Goal: Information Seeking & Learning: Learn about a topic

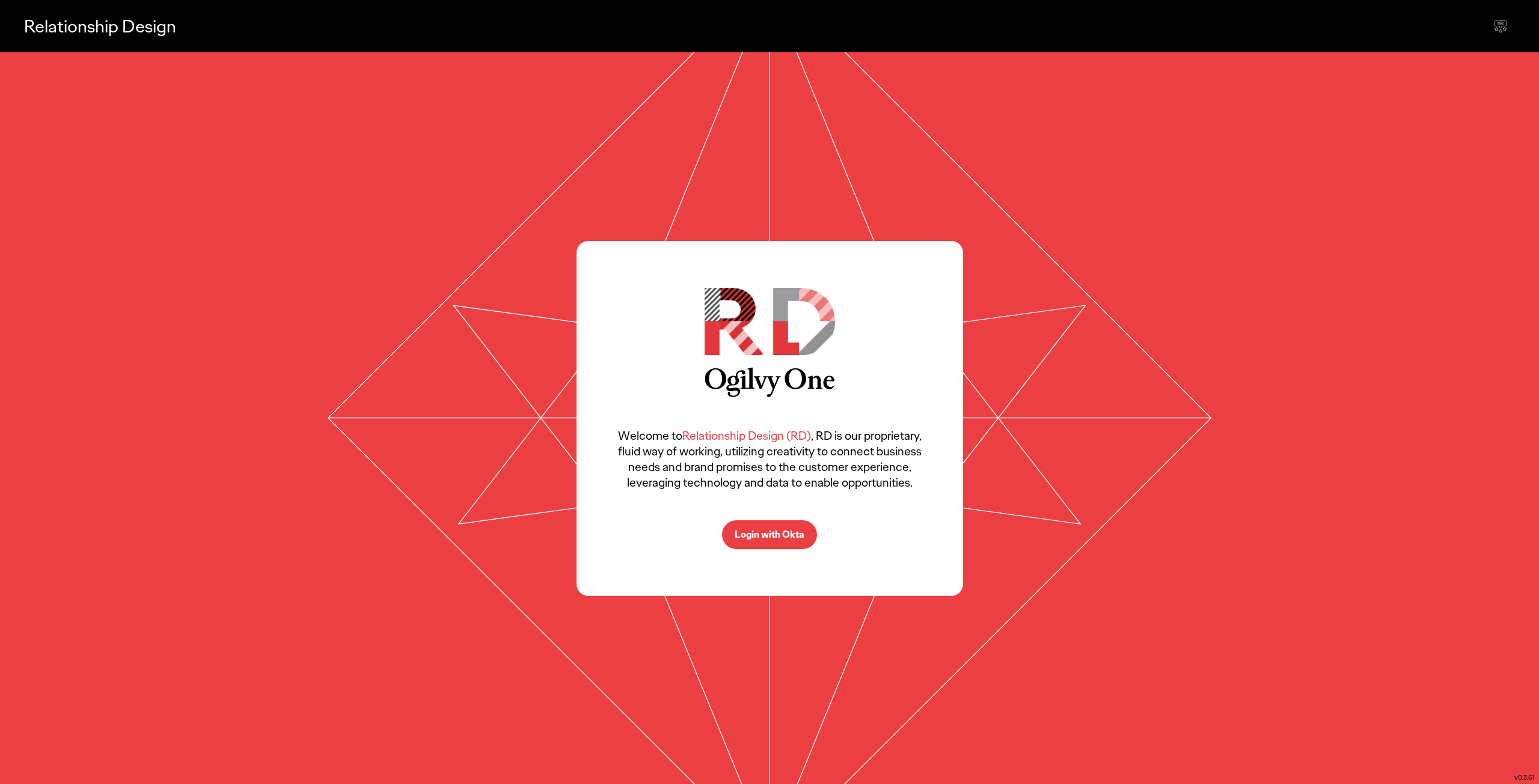
click at [767, 530] on p "Login with Okta" at bounding box center [769, 535] width 70 height 10
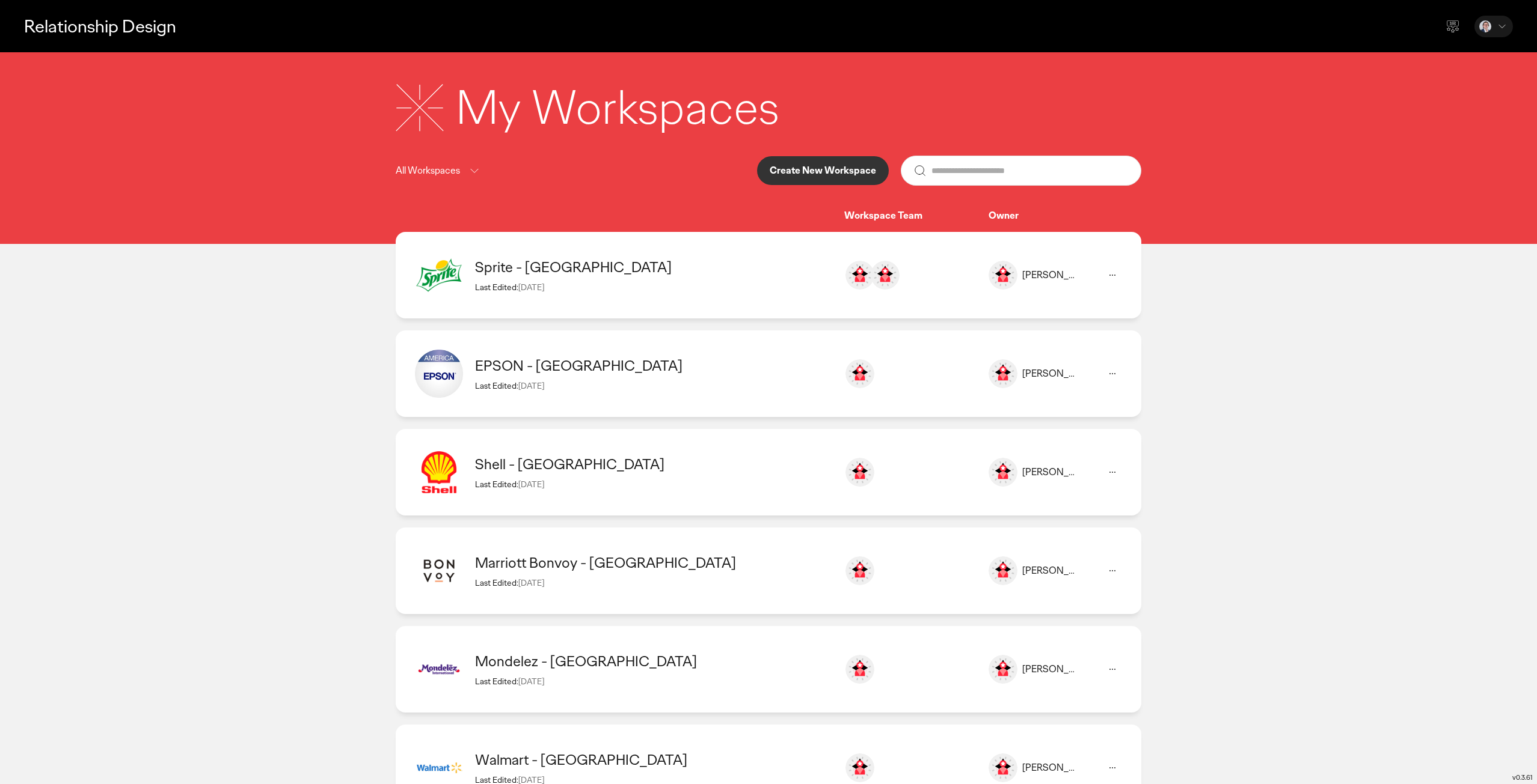
click at [665, 273] on div "Sprite - [GEOGRAPHIC_DATA]" at bounding box center [653, 267] width 357 height 19
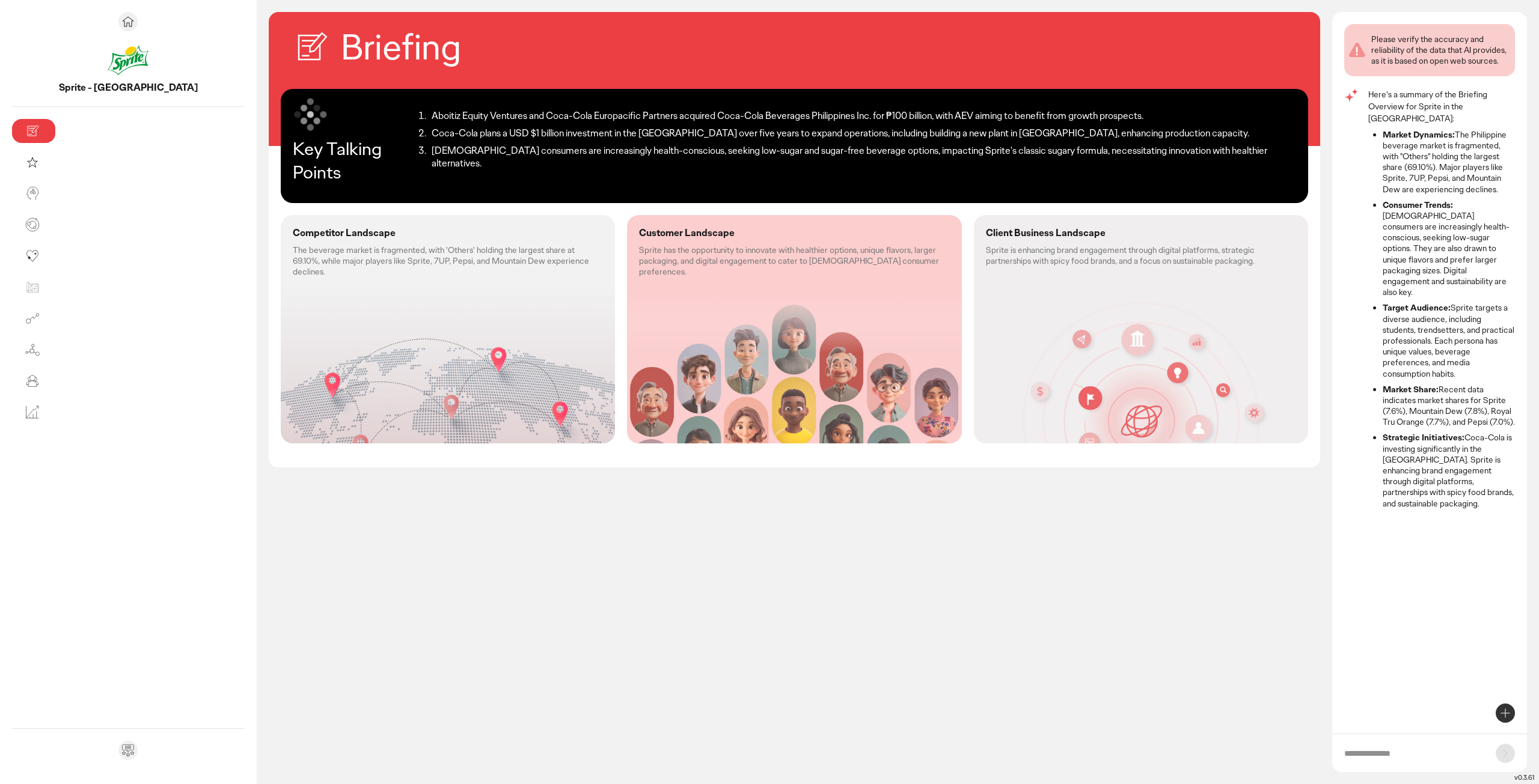
click at [380, 286] on div "Competitor Landscape The beverage market is fragmented, with 'Others' holding t…" at bounding box center [447, 330] width 334 height 229
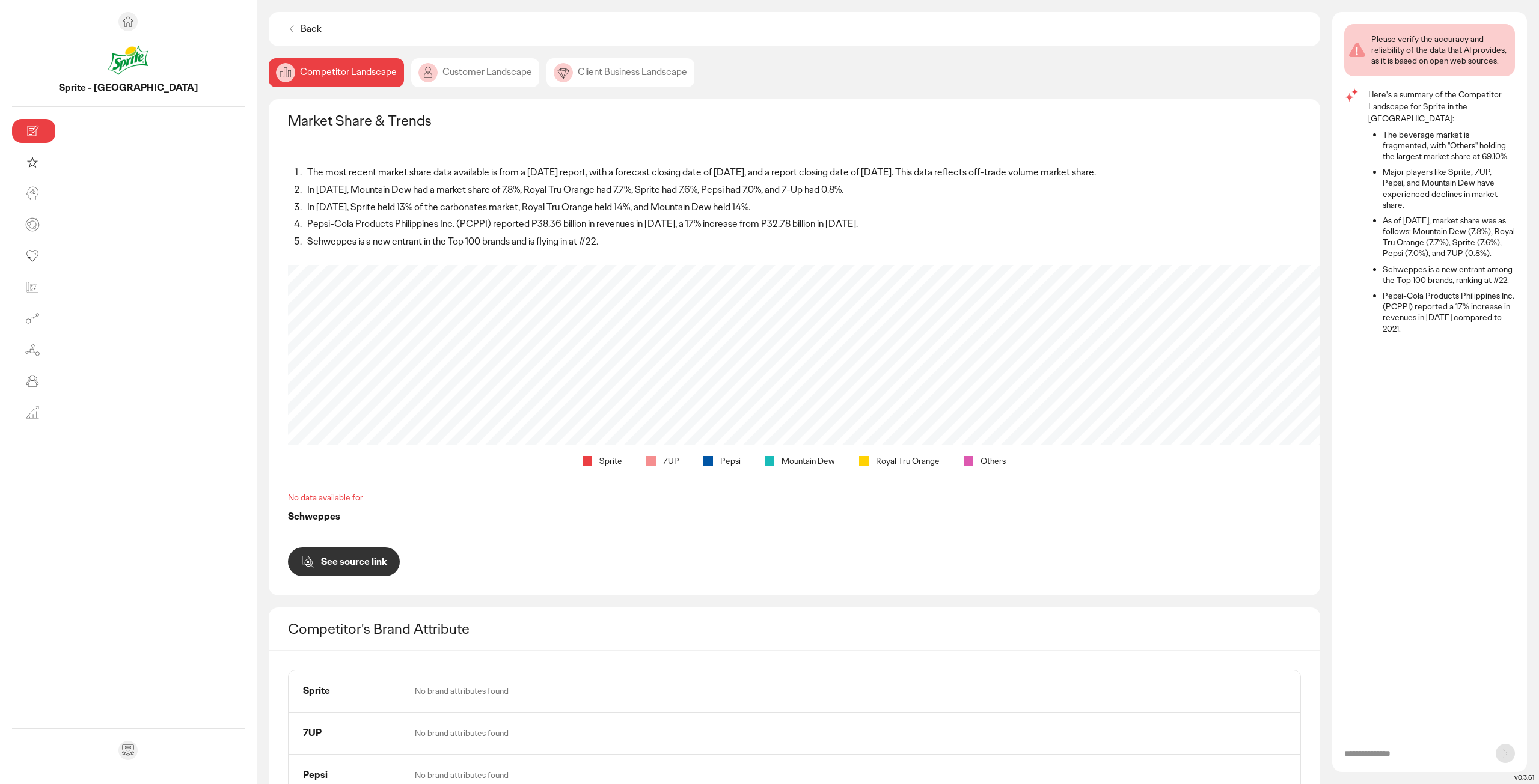
scroll to position [333, 0]
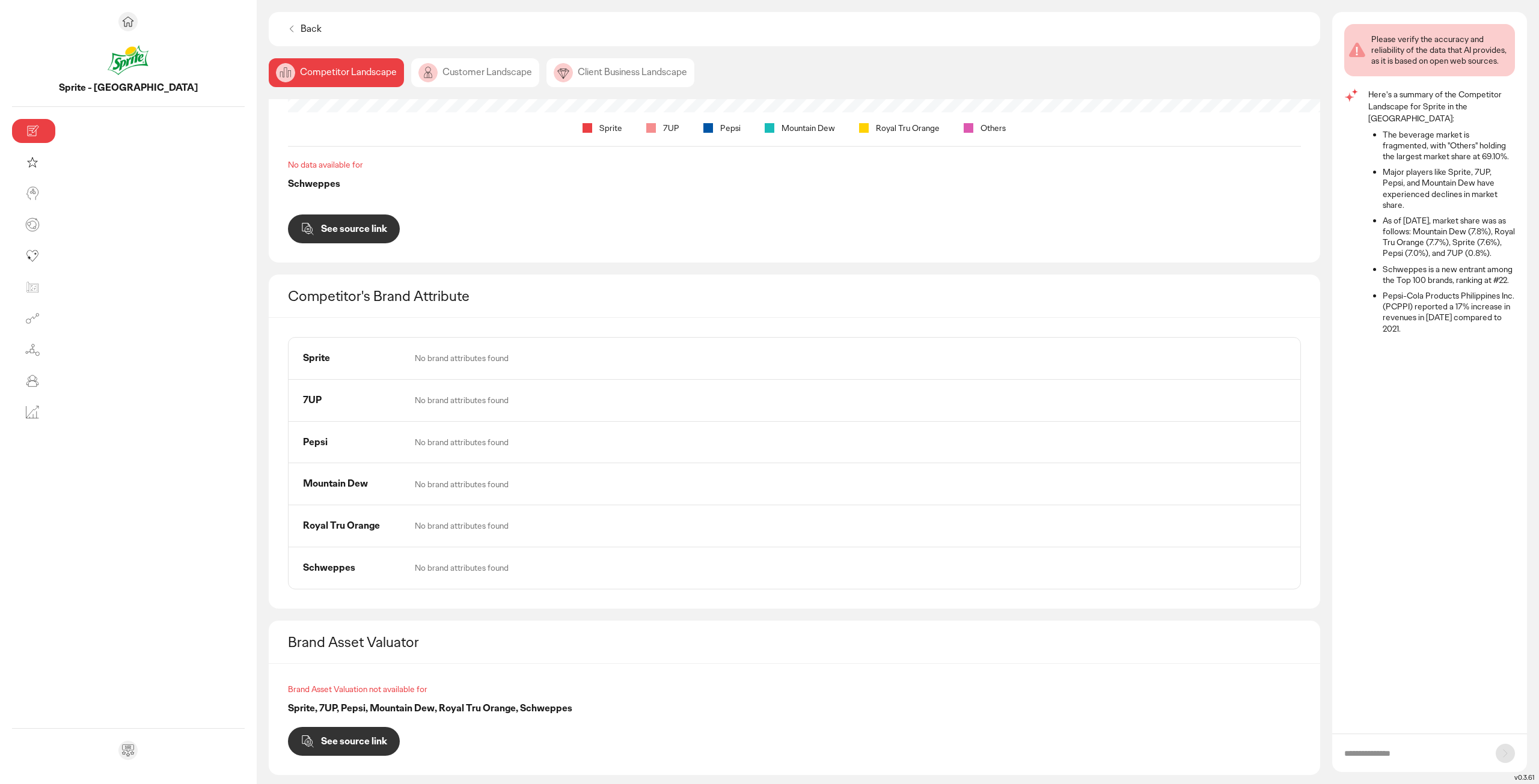
click at [411, 71] on div "Customer Landscape" at bounding box center [475, 73] width 128 height 29
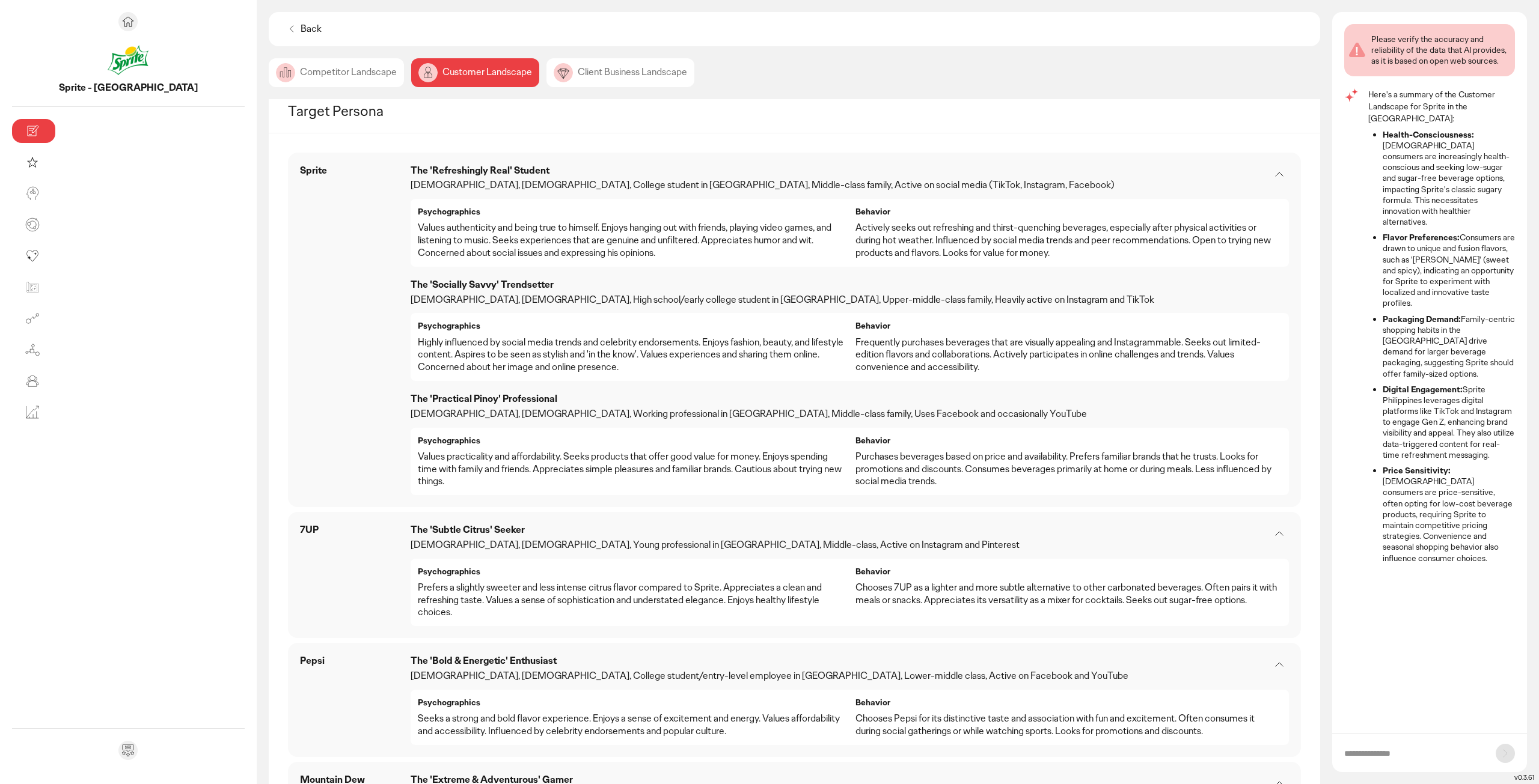
scroll to position [481, 0]
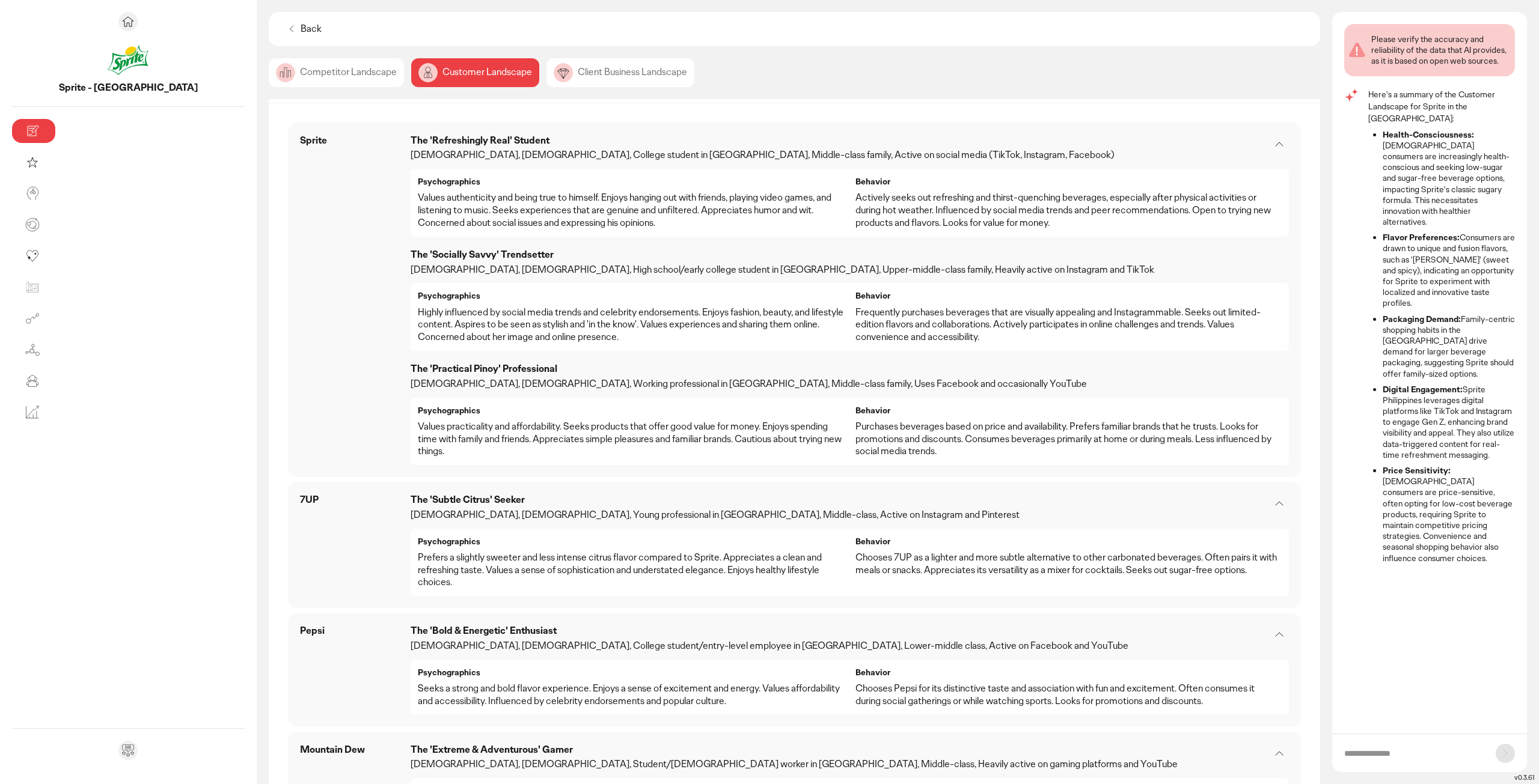
click at [547, 67] on div "Client Business Landscape" at bounding box center [621, 73] width 148 height 29
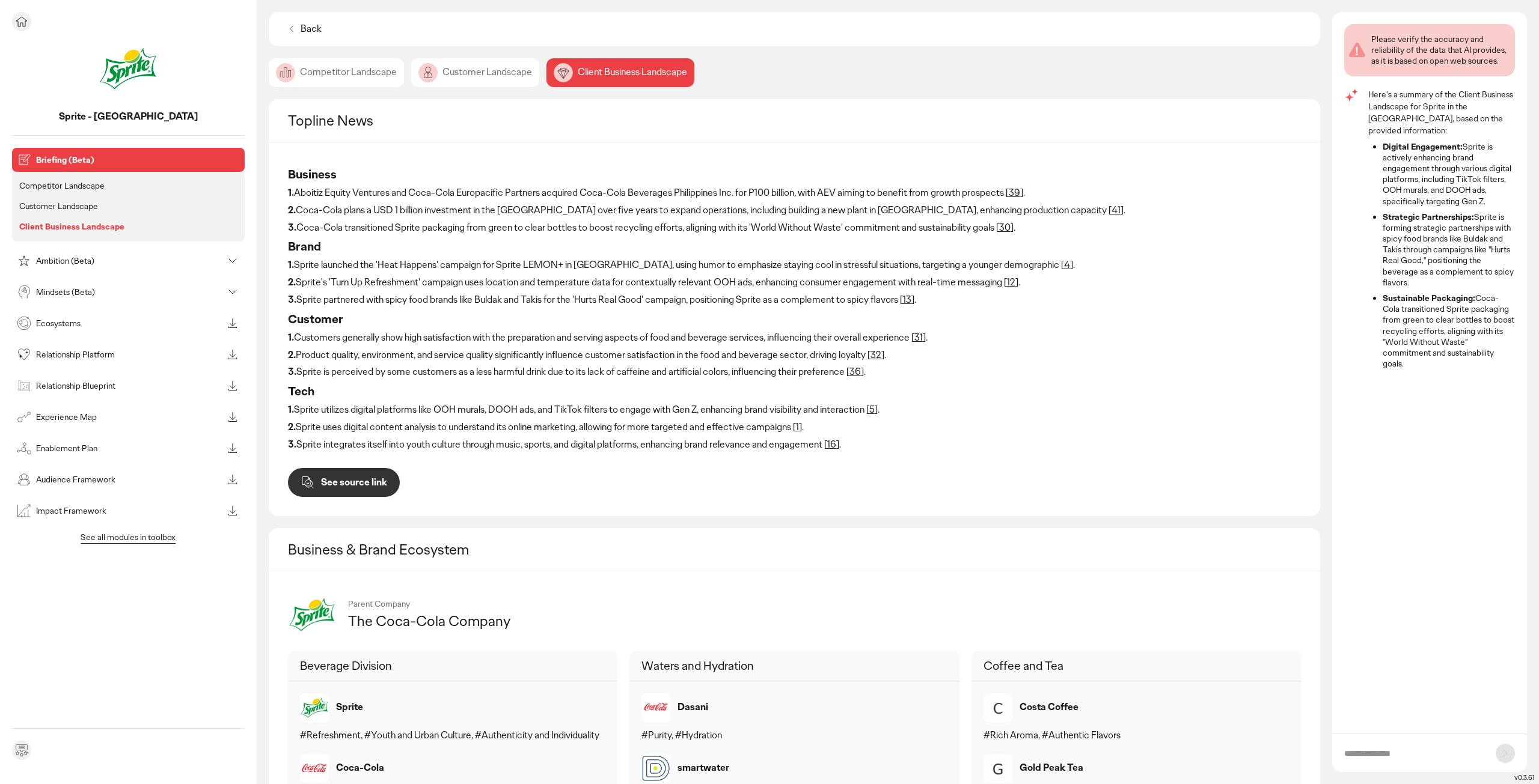
click at [60, 267] on div "Ambition (Beta)" at bounding box center [119, 261] width 209 height 19
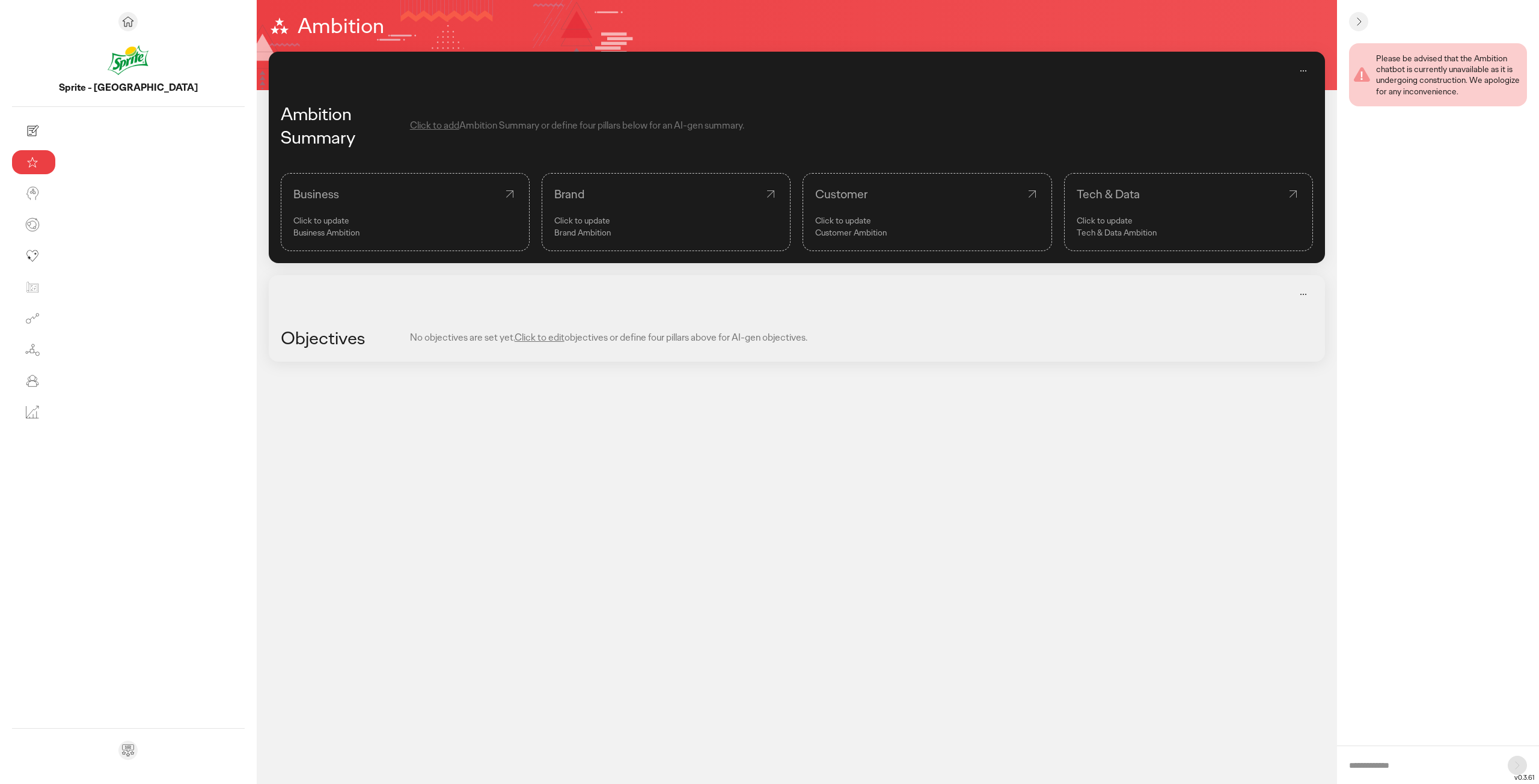
click at [328, 200] on div "Business" at bounding box center [405, 194] width 224 height 17
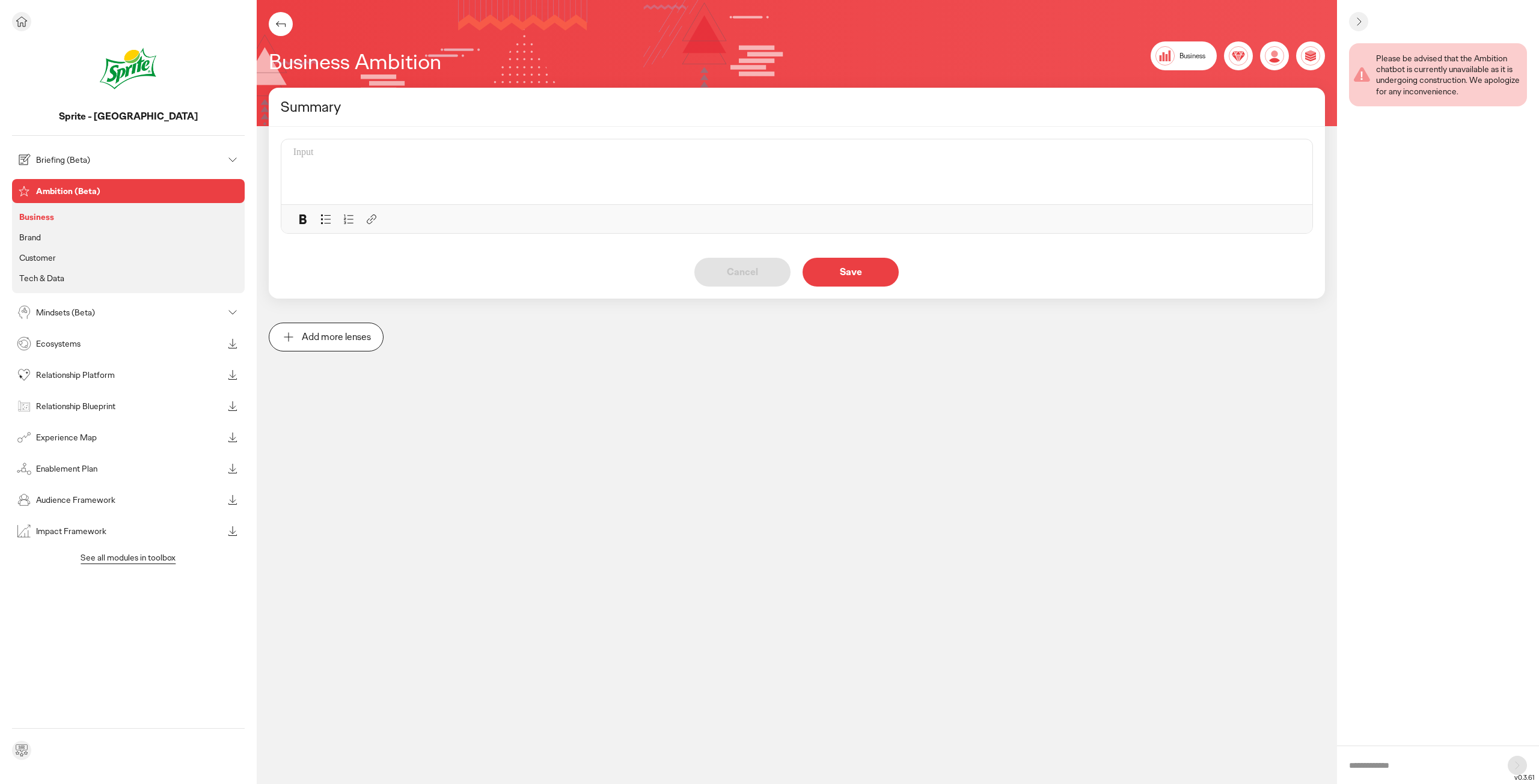
click at [48, 267] on ul "Business Brand Customer Tech & Data" at bounding box center [128, 245] width 233 height 96
click at [51, 306] on div "Mindsets (Beta)" at bounding box center [119, 312] width 209 height 19
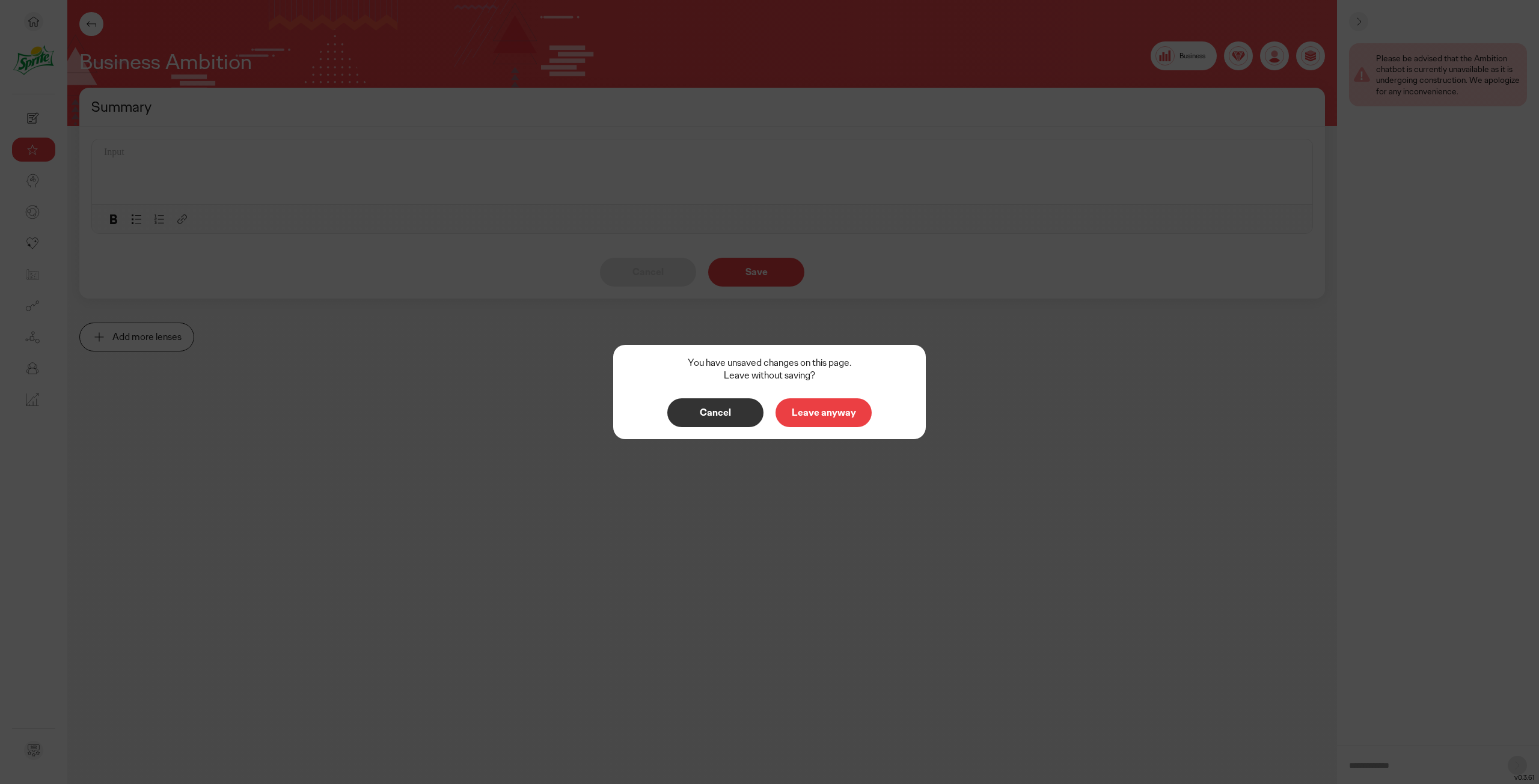
click at [855, 422] on button "Leave anyway" at bounding box center [823, 413] width 96 height 29
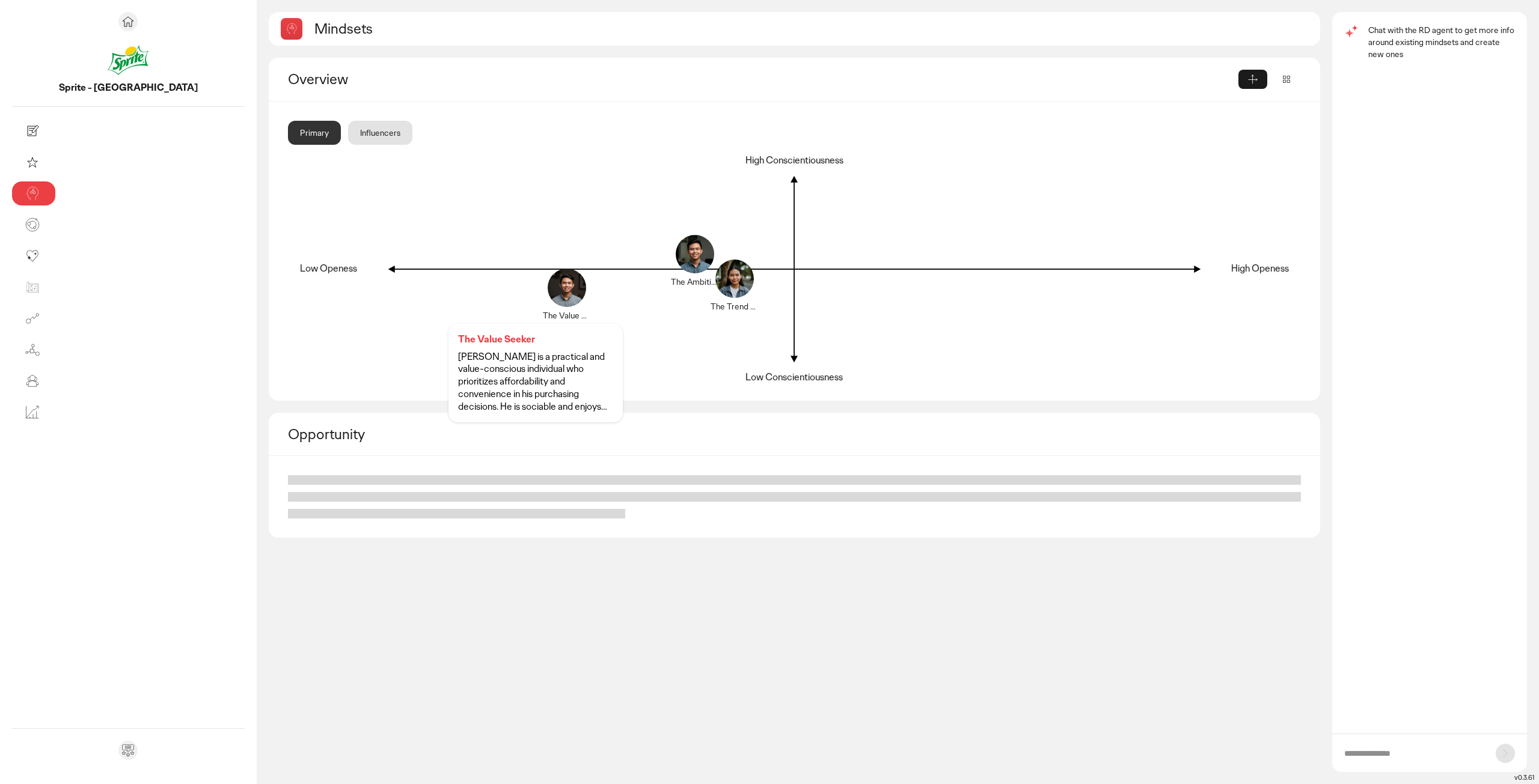
click at [538, 285] on div at bounding box center [567, 295] width 58 height 58
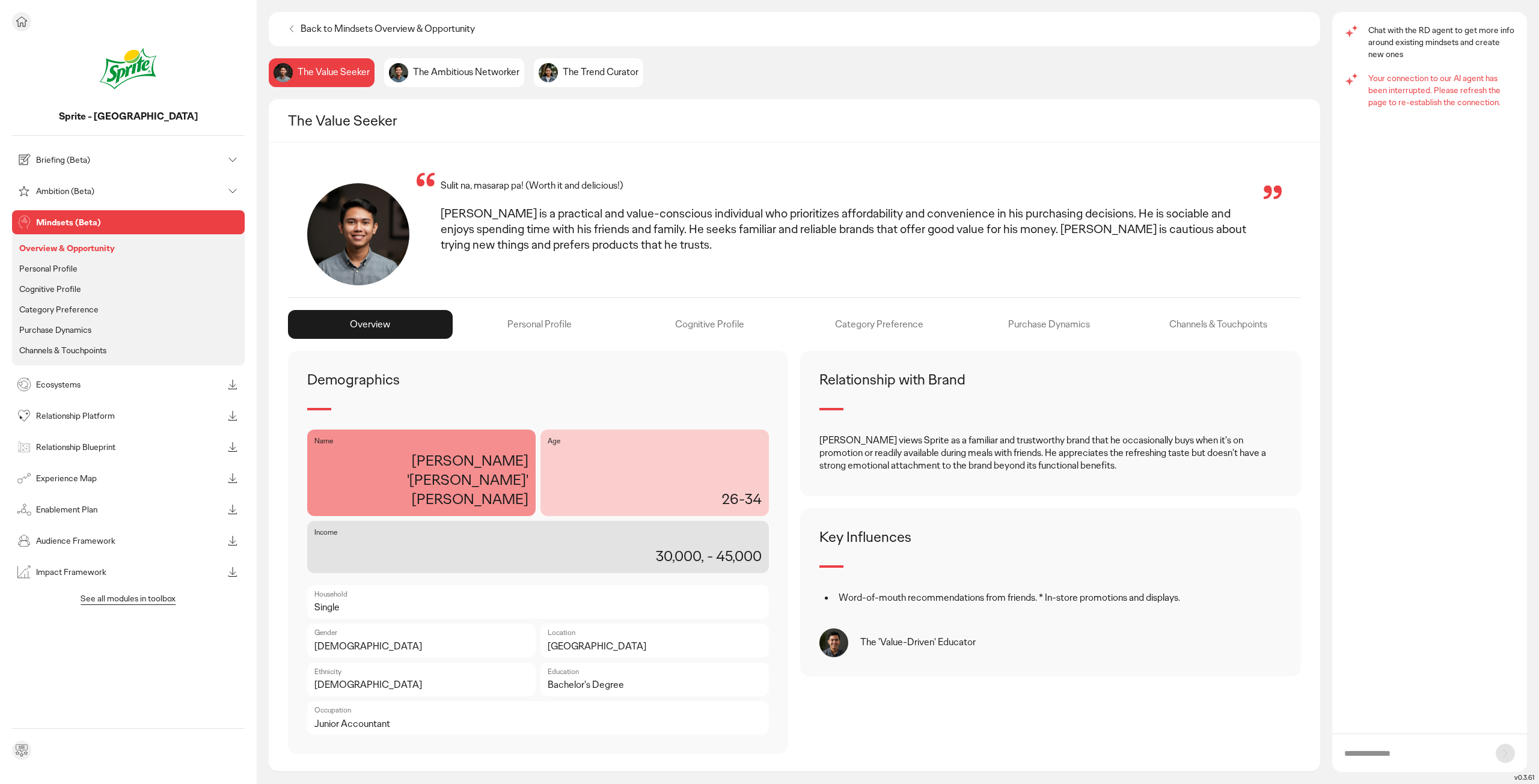
click at [85, 157] on p "Briefing (Beta)" at bounding box center [129, 160] width 187 height 8
